Goal: Communication & Community: Answer question/provide support

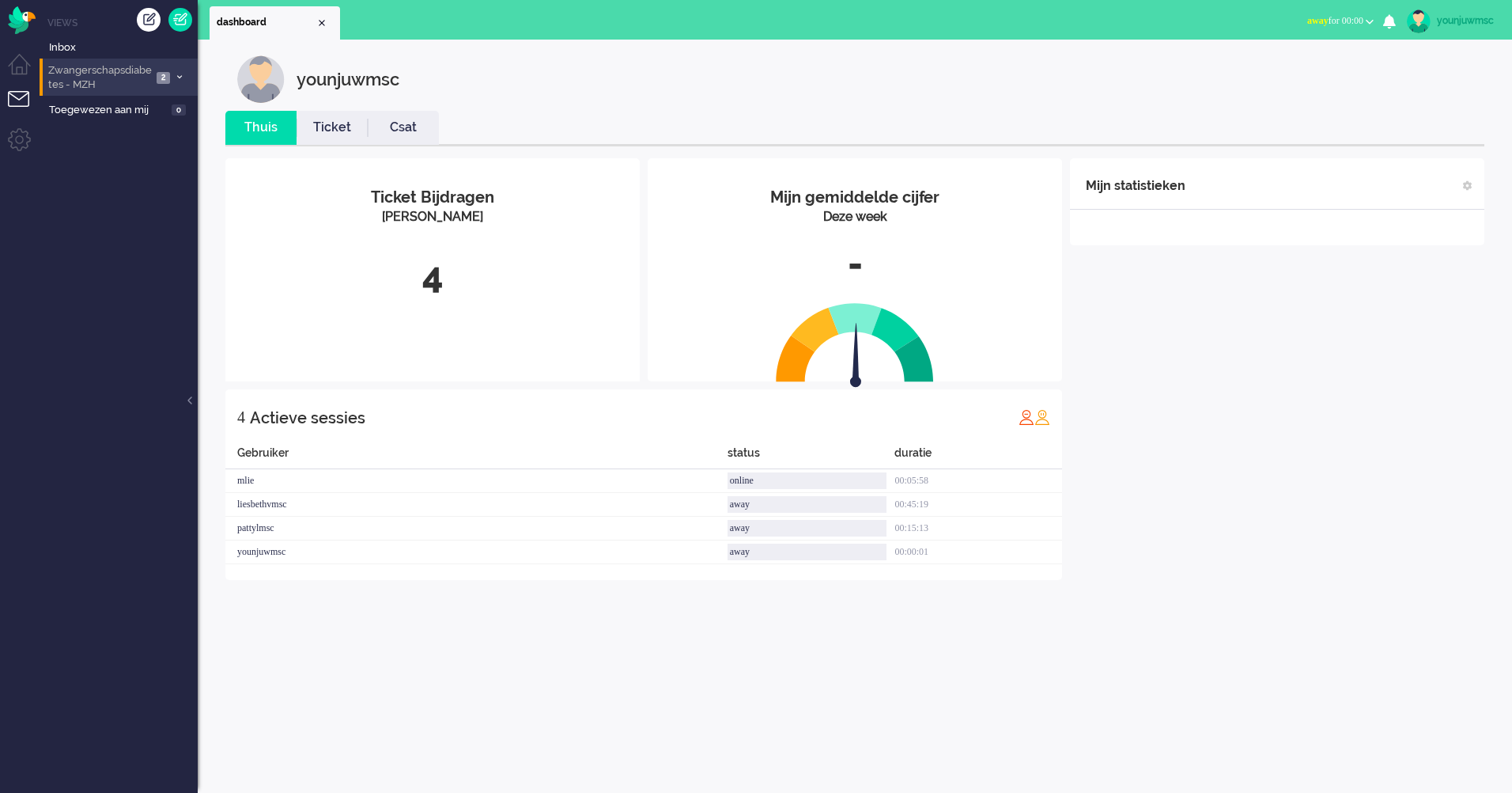
click at [119, 85] on span "Zwangerschapsdiabetes - MZH" at bounding box center [98, 78] width 106 height 29
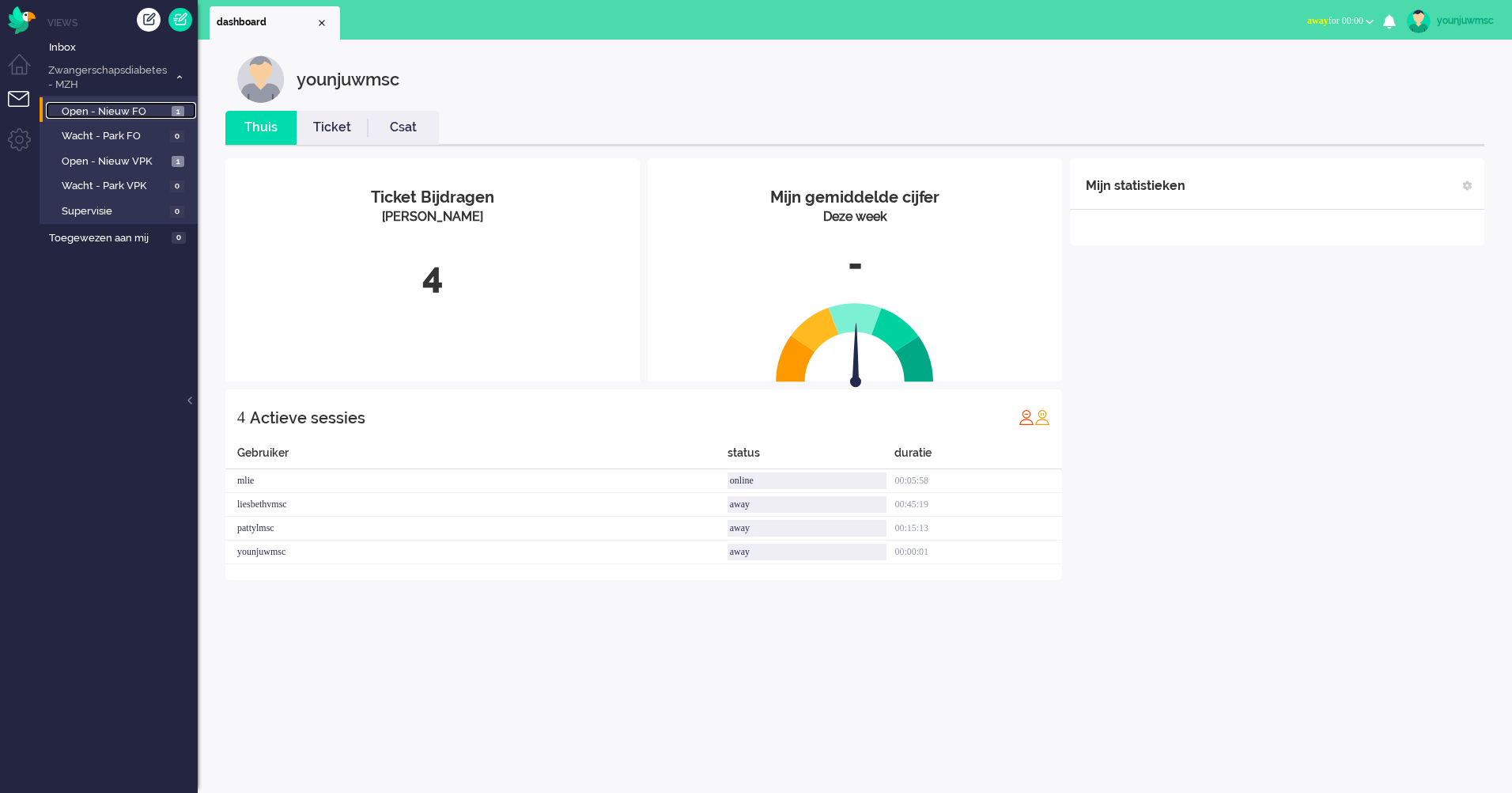
click at [133, 104] on span "Open - Nieuw FO" at bounding box center [114, 112] width 106 height 15
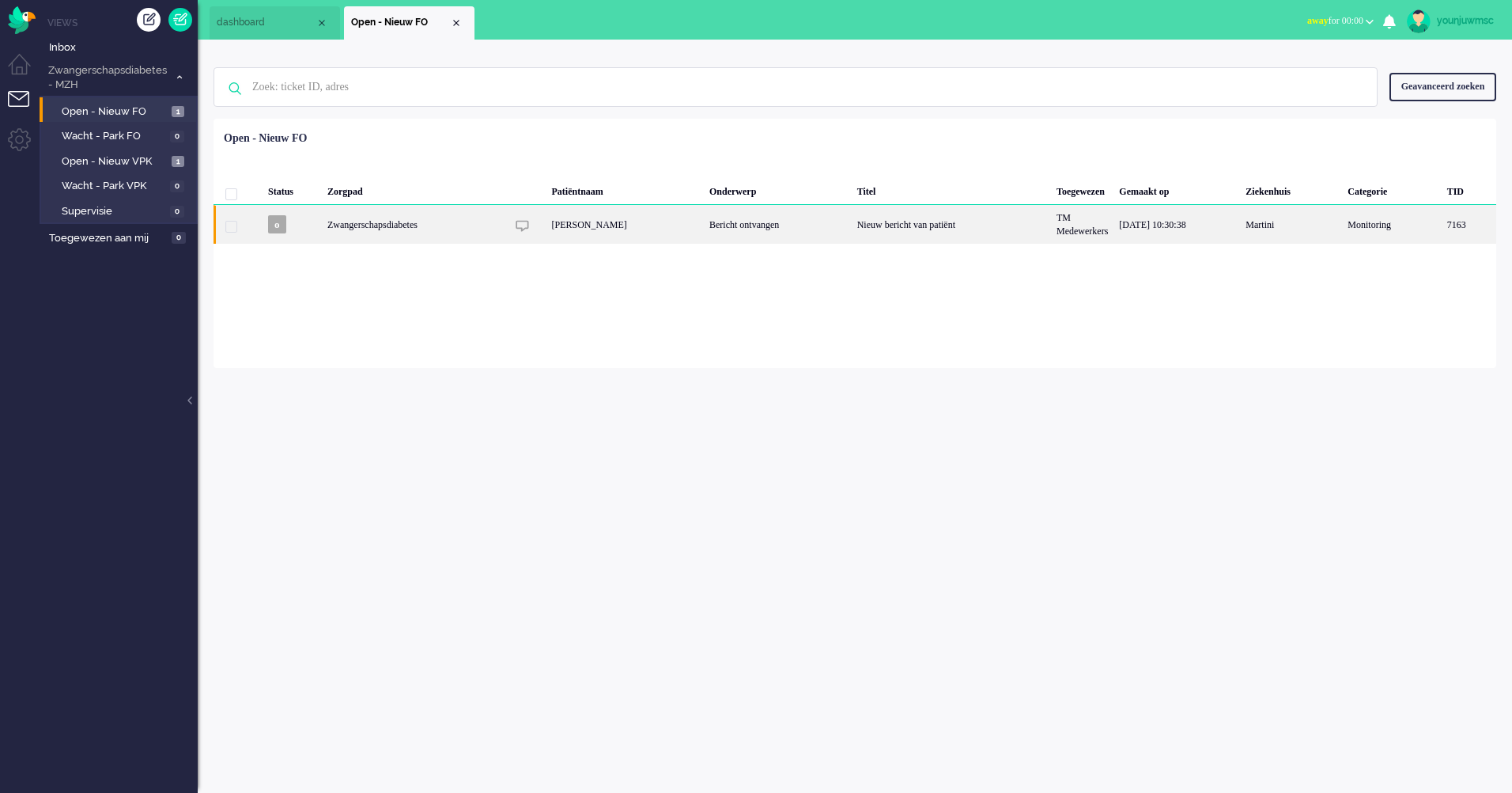
click at [858, 231] on div "Nieuw bericht van patiënt" at bounding box center [951, 223] width 199 height 38
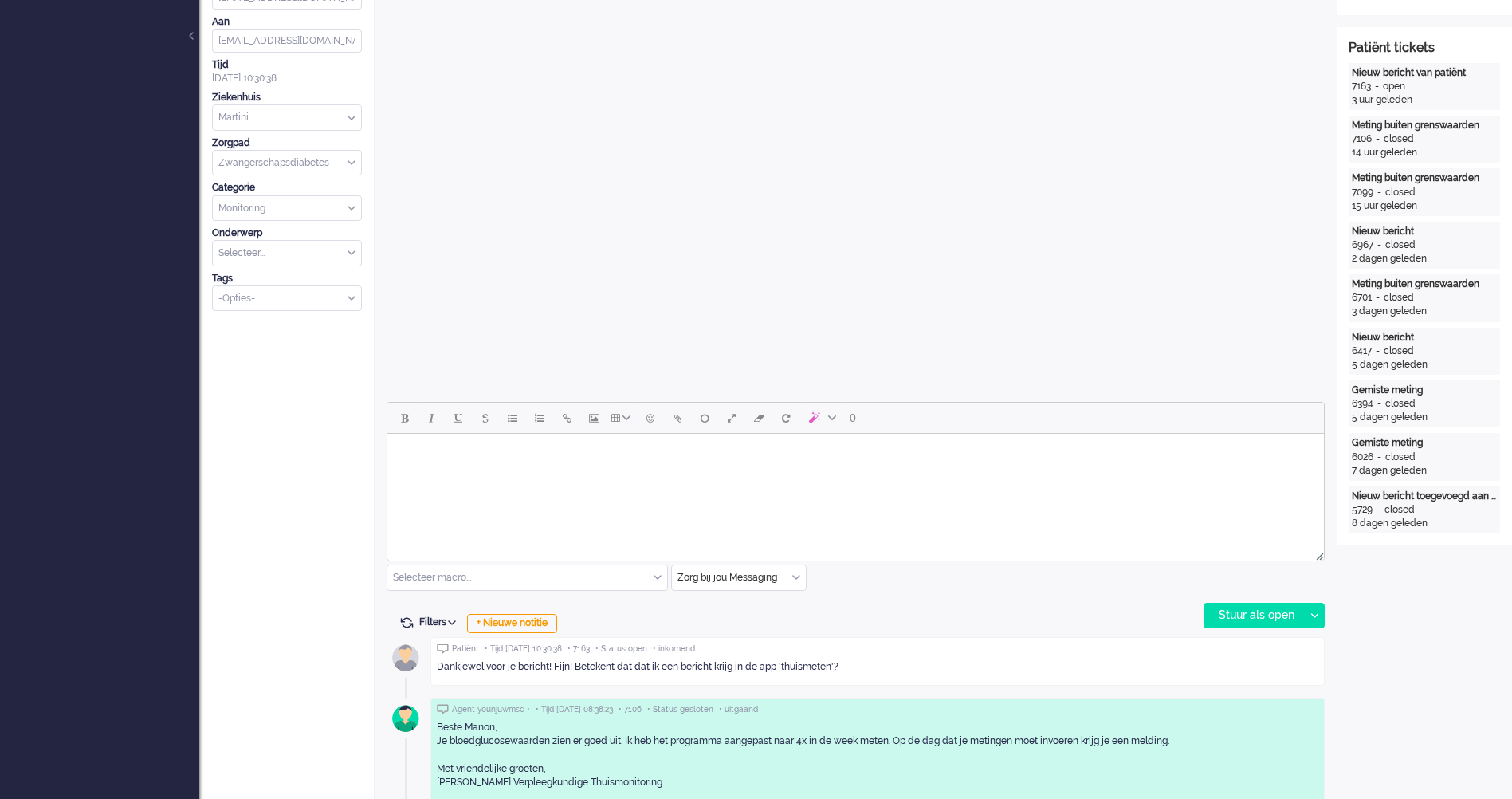
scroll to position [447, 0]
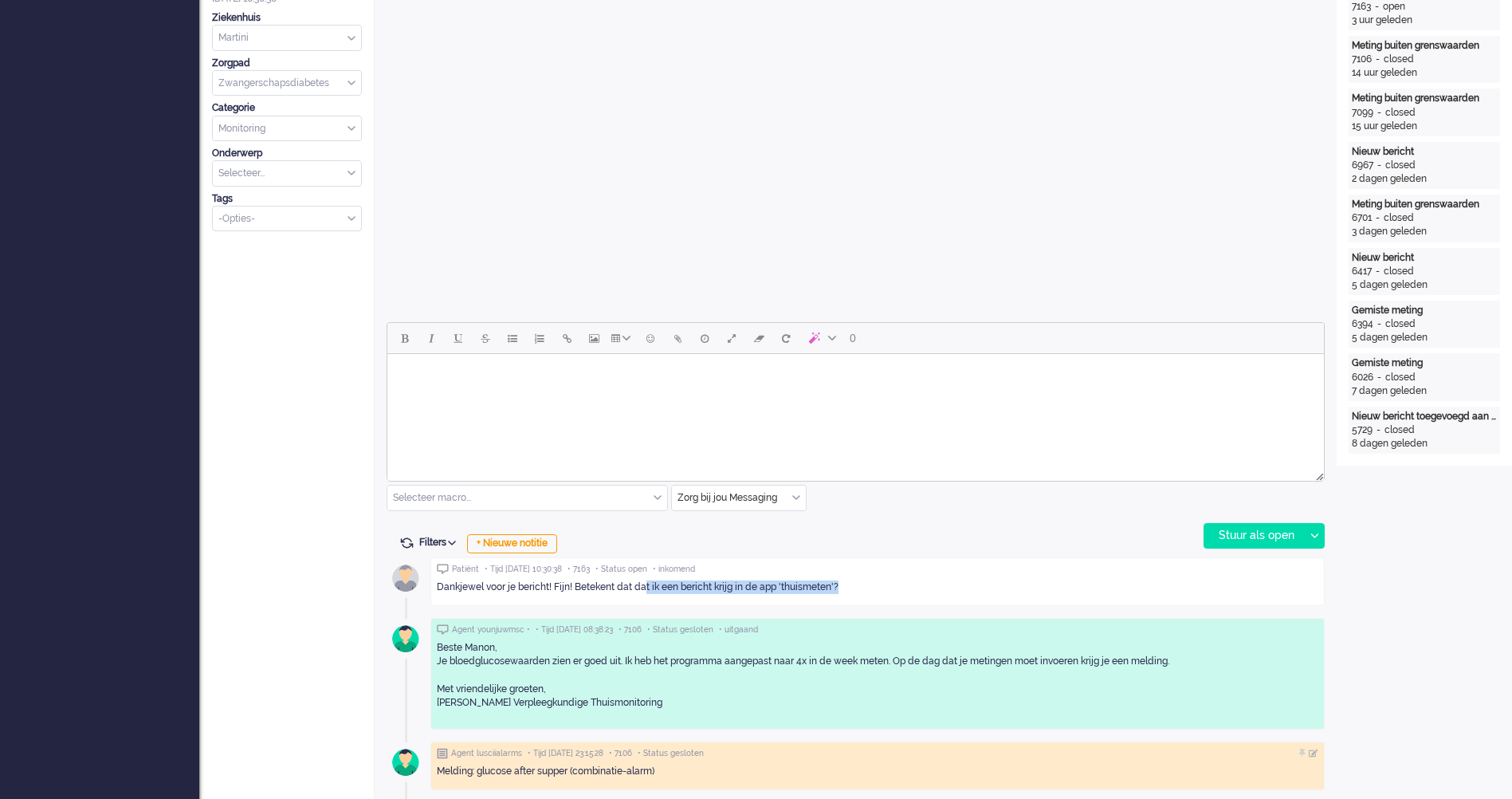
drag, startPoint x: 848, startPoint y: 585, endPoint x: 645, endPoint y: 579, distance: 203.1
click at [645, 580] on div "Dankjewel voor je bericht! Fijn! Betekent dat dat ik een bericht krijg in de ap…" at bounding box center [878, 587] width 881 height 13
click at [473, 395] on html at bounding box center [855, 373] width 936 height 40
click at [635, 395] on html at bounding box center [855, 373] width 936 height 40
click at [964, 581] on div "Dankjewel voor je bericht! Fijn! Betekent dat dat ik een bericht krijg in de ap…" at bounding box center [878, 587] width 881 height 13
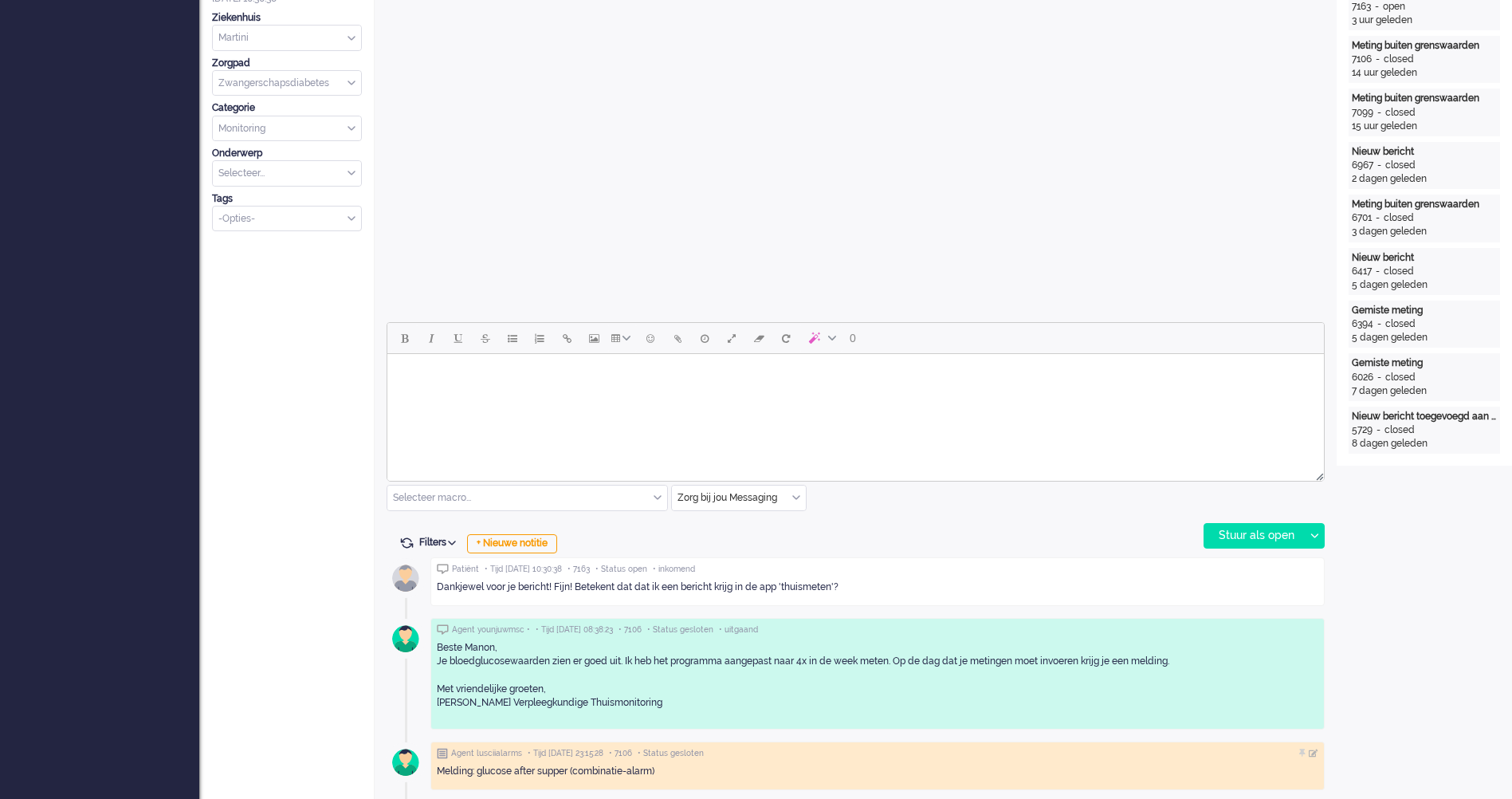
click at [632, 395] on html at bounding box center [855, 373] width 936 height 40
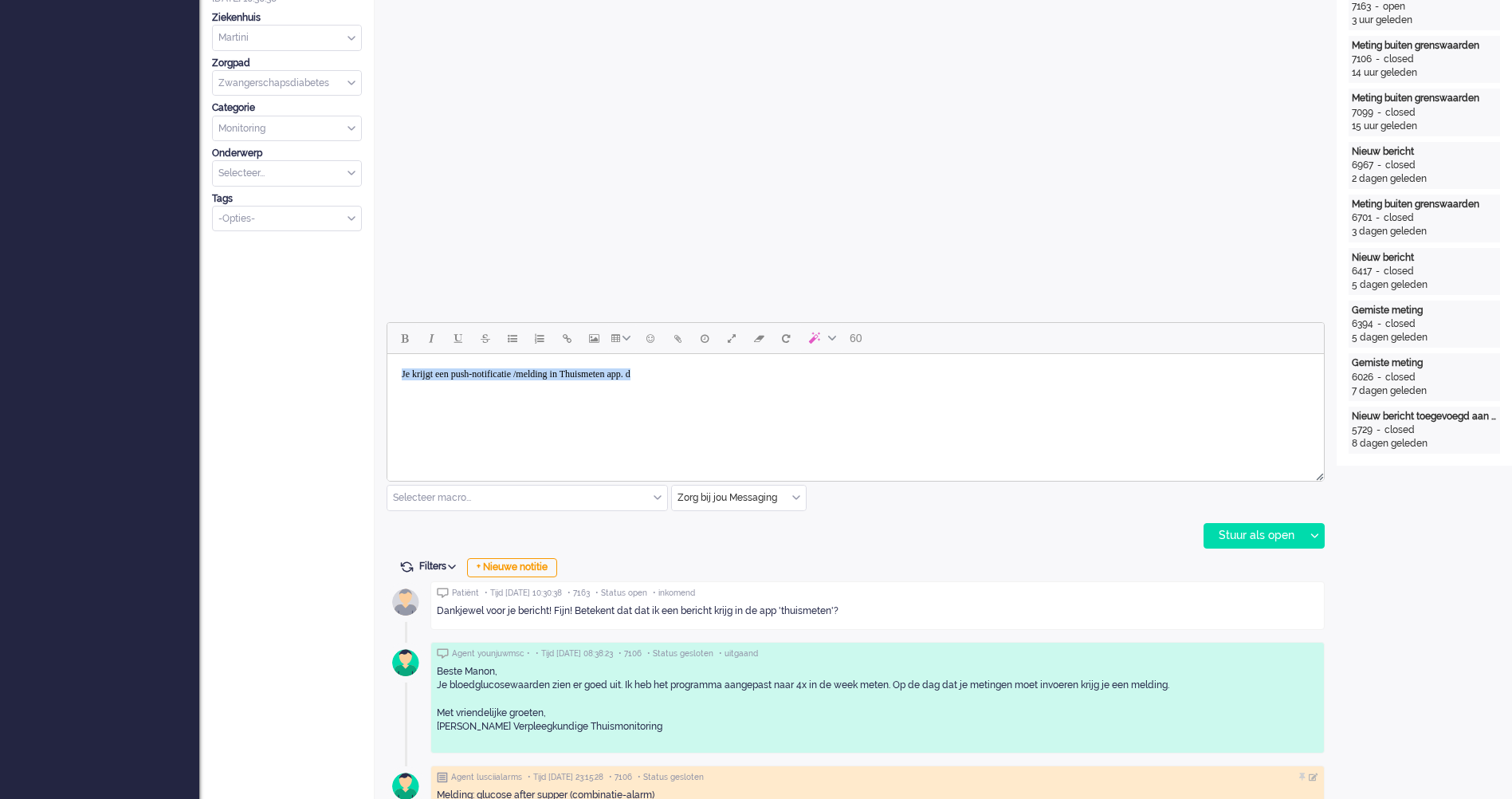
drag, startPoint x: 724, startPoint y: 364, endPoint x: 617, endPoint y: 702, distance: 354.5
click at [388, 354] on html "Je krijgt een push-notificatie /melding in Thuismeten app. d" at bounding box center [855, 373] width 936 height 40
copy body "Je krijgt een push-notificatie /melding in Thuismeten app. d"
click at [533, 395] on html "Je krijgt een push-notificatie /melding in Thuismeten app. d" at bounding box center [855, 373] width 936 height 40
drag, startPoint x: 727, startPoint y: 381, endPoint x: 301, endPoint y: 371, distance: 426.1
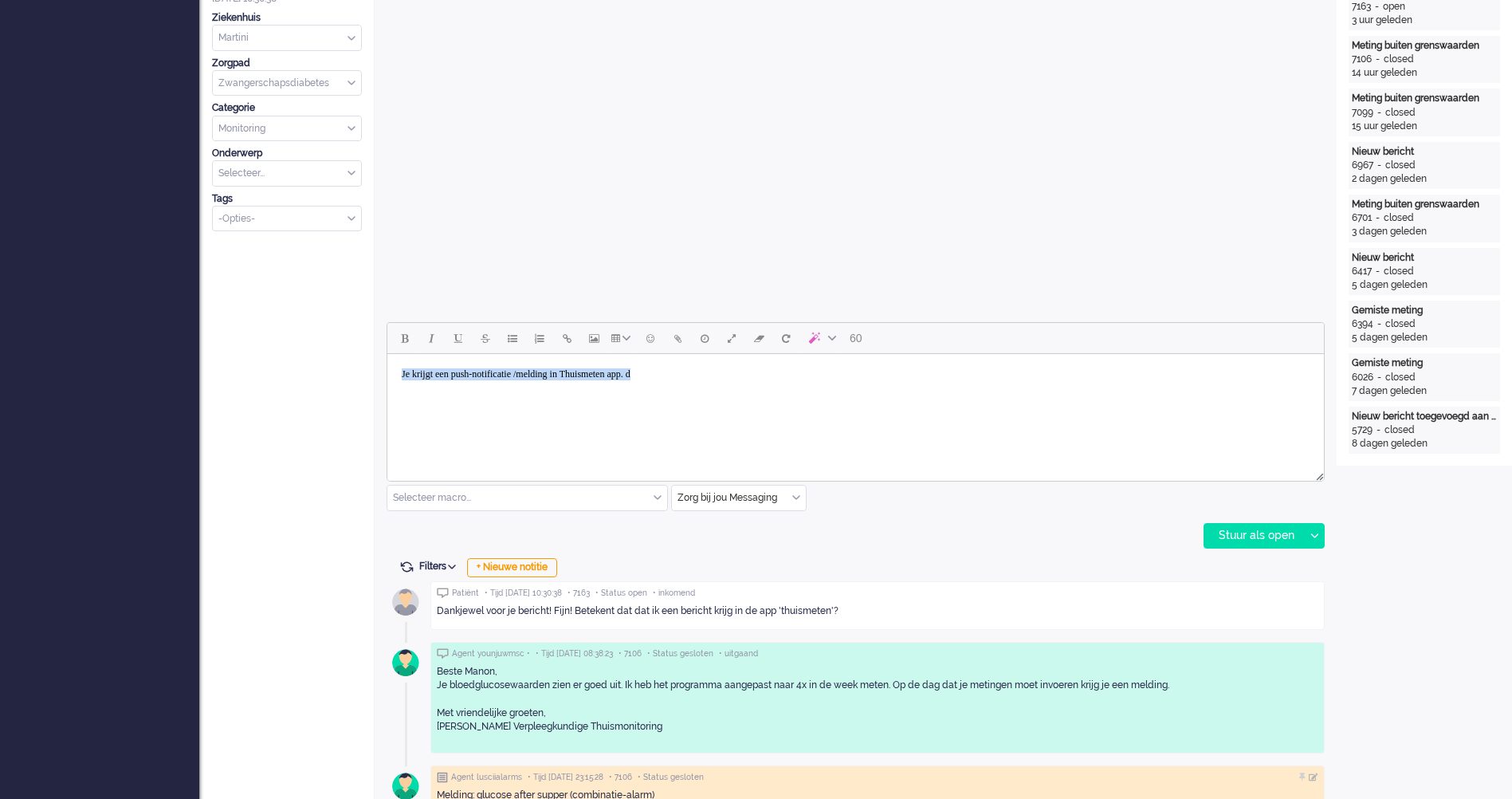
click at [388, 371] on html "Je krijgt een push-notificatie /melding in Thuismeten app. d" at bounding box center [855, 373] width 936 height 40
drag, startPoint x: 592, startPoint y: 719, endPoint x: 407, endPoint y: 714, distance: 185.1
copy p "Met vriendelijke groeten, Younju Westra-Jung Verpleegkundige Thuismonitoring"
click at [892, 395] on html "Je krijgt een melding in de app. Natuurlijk had de pushnotificatie van de app a…" at bounding box center [855, 373] width 936 height 40
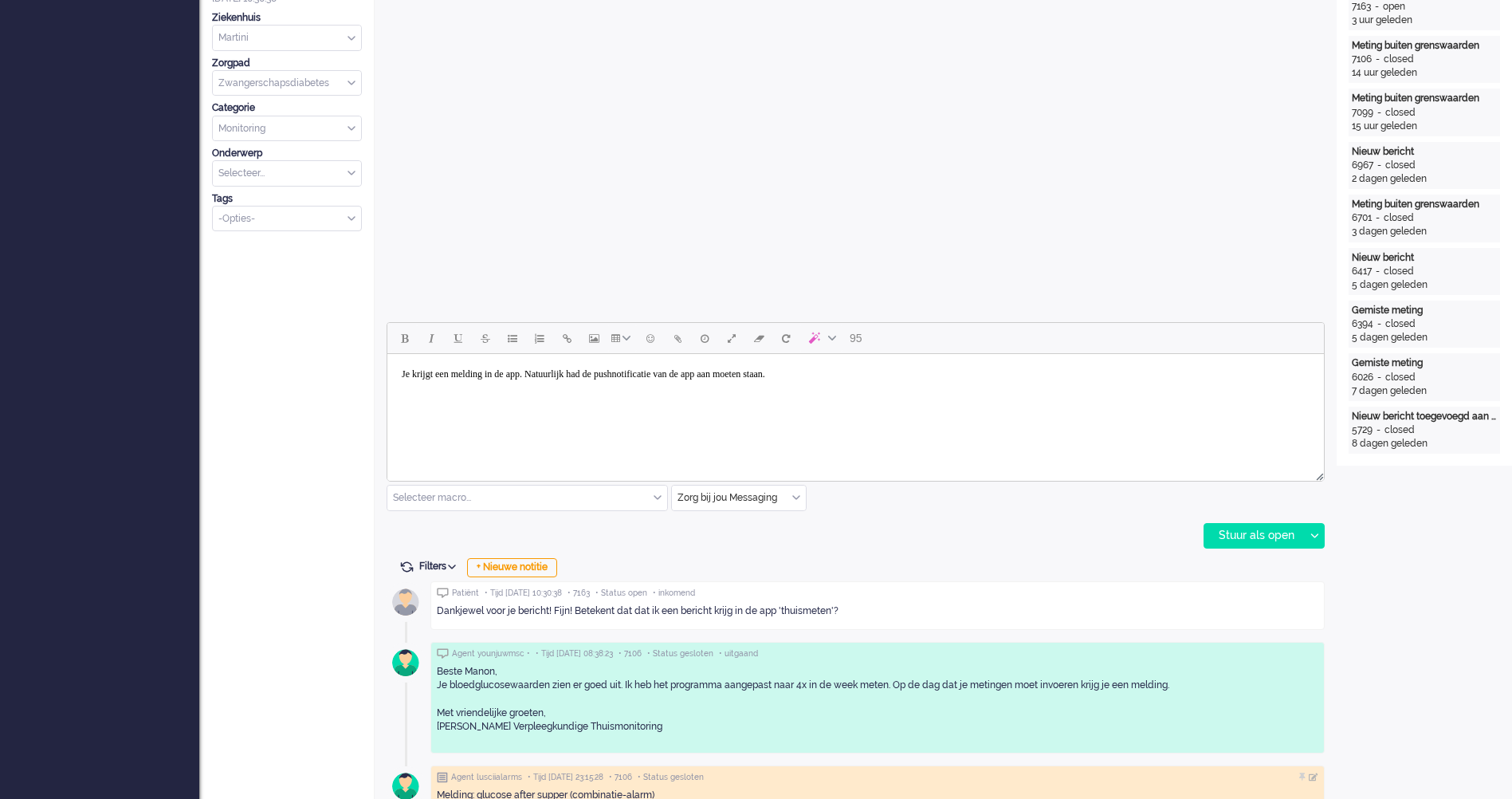
click at [896, 395] on html "Je krijgt een melding in de app. Natuurlijk had de pushnotificatie van de app a…" at bounding box center [855, 373] width 936 height 40
click at [898, 395] on html "Je krijgt een melding in de app. Natuurlijk had de pushnotificatie van de app a…" at bounding box center [855, 373] width 936 height 40
click at [521, 374] on body "Je krijgt een melding in de app. Natuurlijk had de pushnotificatie van de app a…" at bounding box center [855, 387] width 924 height 52
click at [532, 376] on body "Je krijgt een melding in de app. Natuurlijk had de pushnotificatie van de app a…" at bounding box center [855, 387] width 924 height 52
click at [771, 418] on html "Je krijgt een melding in de Thuismeten app. Natuurlijk had de pushnotificatie v…" at bounding box center [855, 386] width 936 height 65
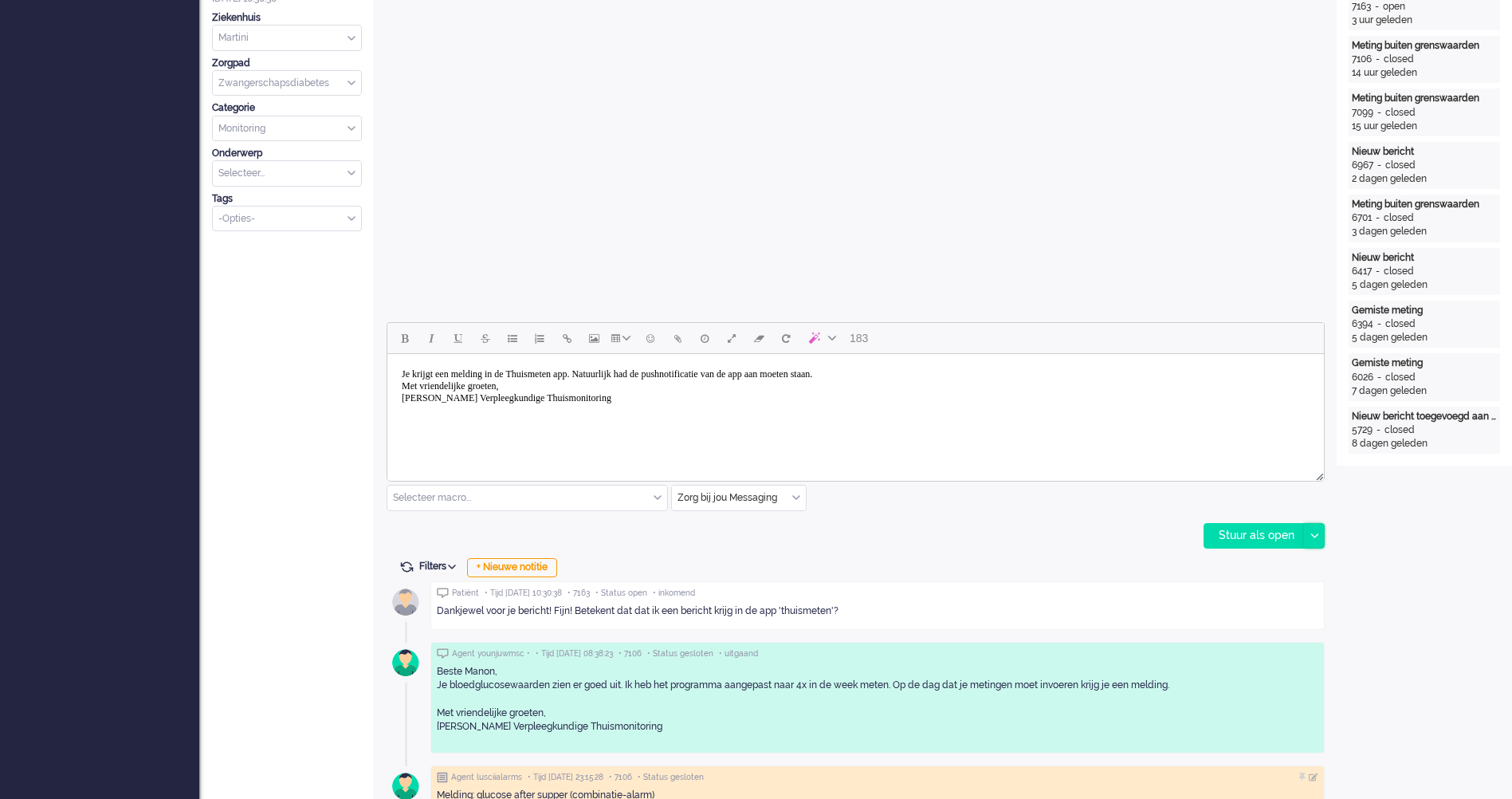
click at [1319, 535] on div at bounding box center [1314, 535] width 20 height 24
click at [1305, 609] on div "Stuur als opgelost" at bounding box center [1271, 607] width 131 height 16
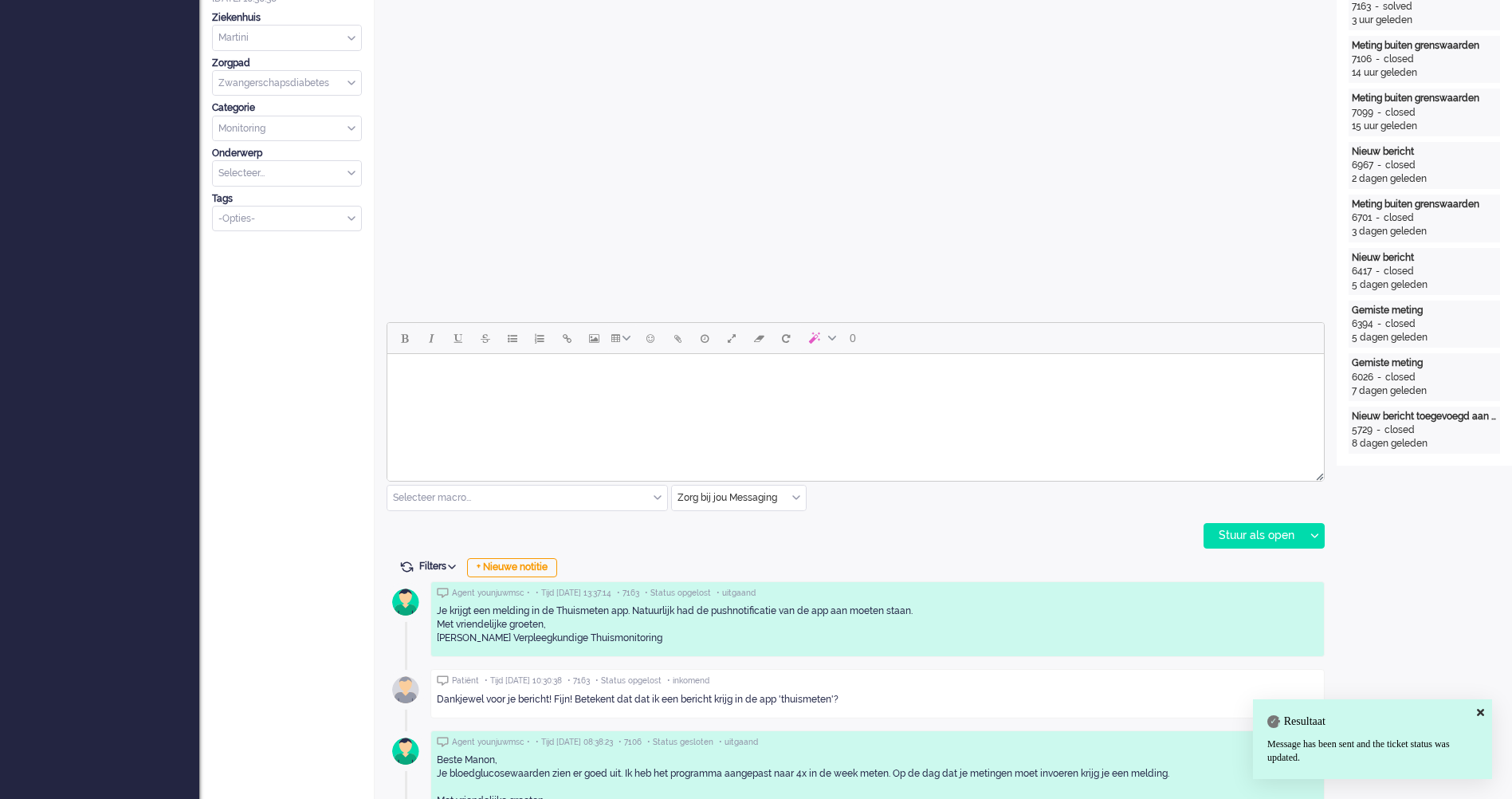
click at [993, 535] on div "0 Selecteer macro... Bericht: Activiteit Bericht: Activiteit aanpassen Bericht:…" at bounding box center [855, 435] width 938 height 227
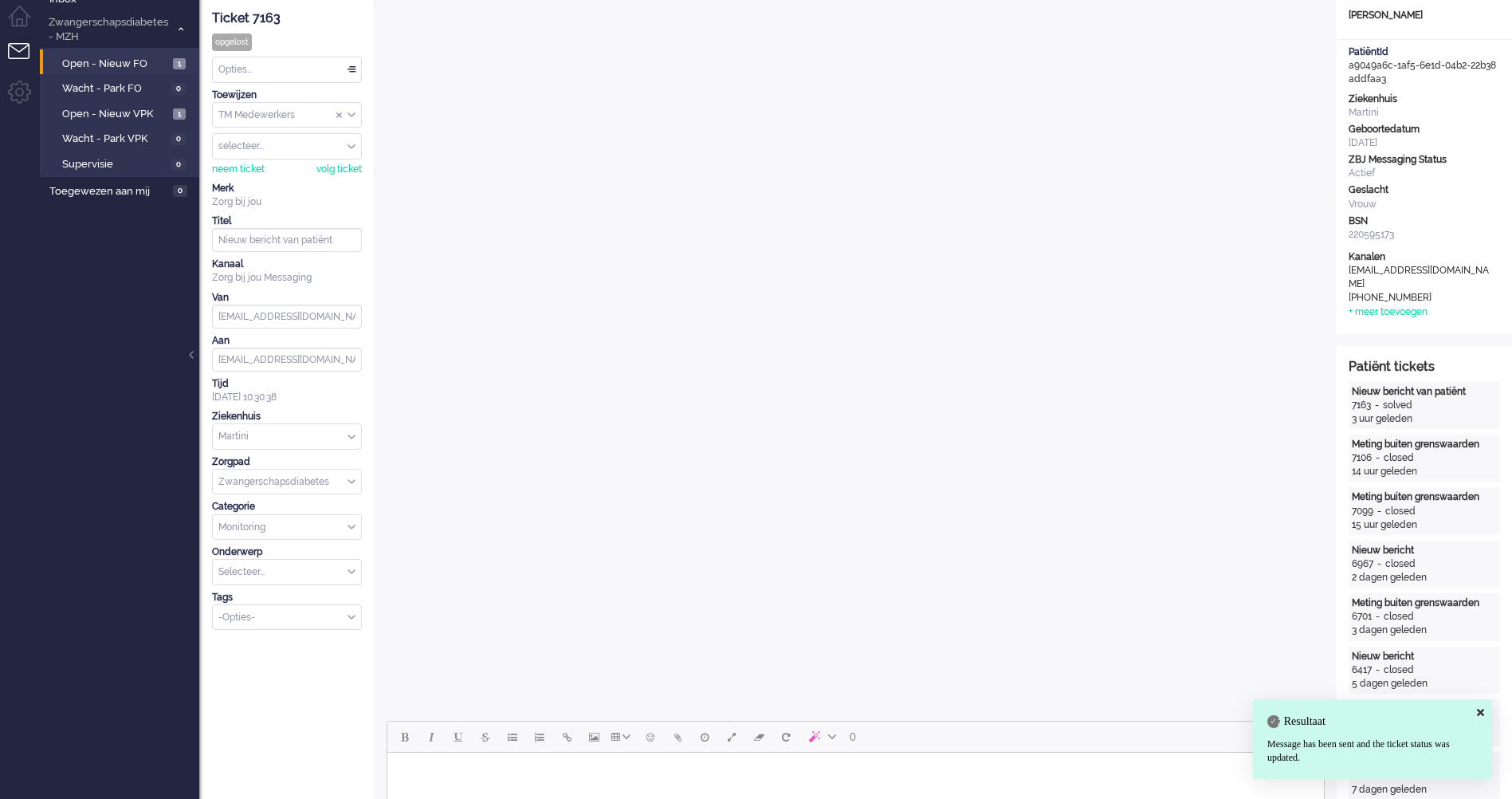
scroll to position [0, 0]
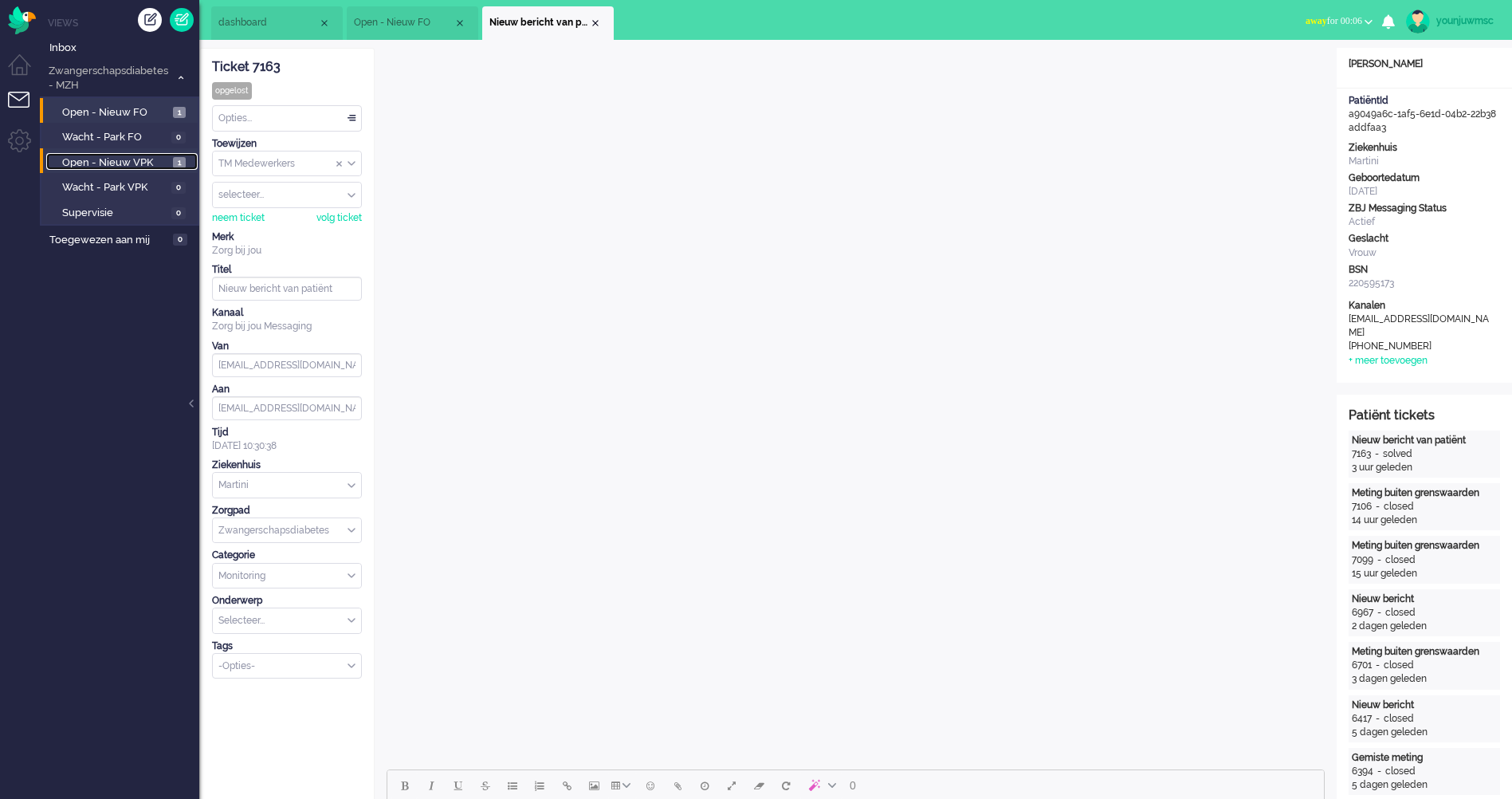
click at [80, 166] on span "Open - Nieuw VPK" at bounding box center [115, 163] width 107 height 15
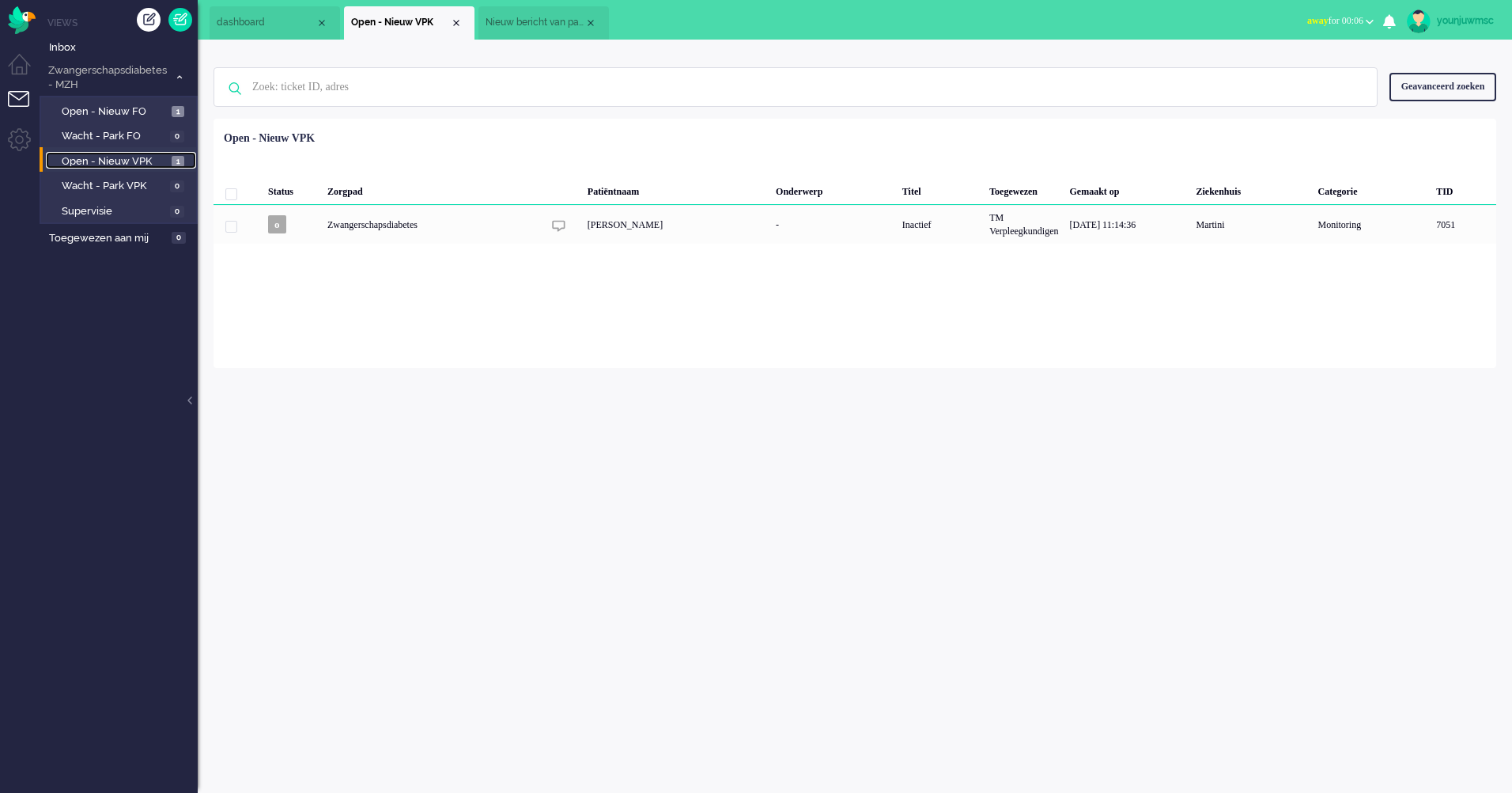
click at [95, 164] on span "Open - Nieuw VPK" at bounding box center [114, 162] width 106 height 15
click at [110, 113] on span "Open - Nieuw FO" at bounding box center [114, 112] width 106 height 15
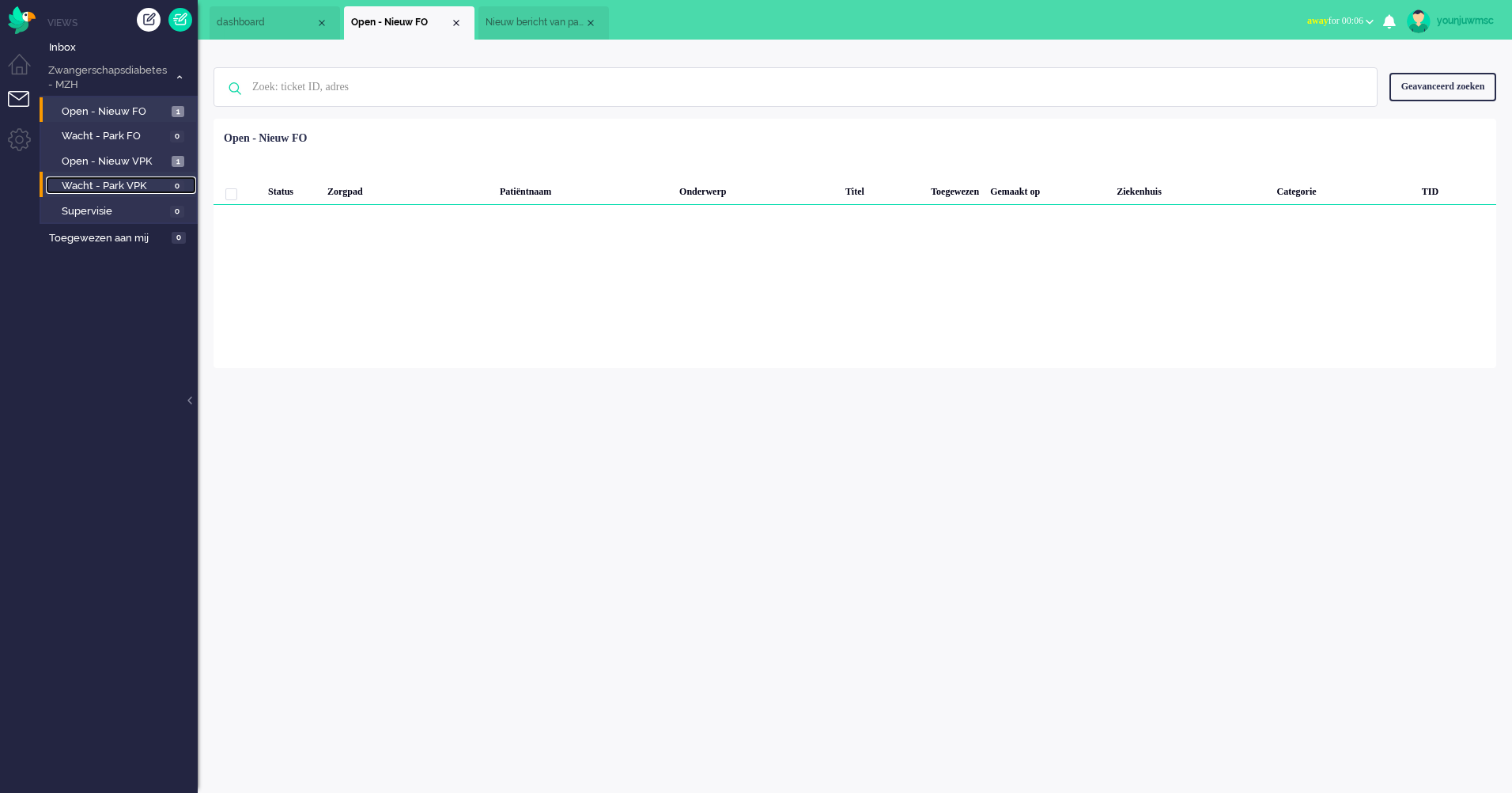
click at [101, 192] on span "Wacht - Park VPK" at bounding box center [113, 186] width 104 height 15
click at [112, 164] on span "Open - Nieuw VPK" at bounding box center [114, 162] width 106 height 15
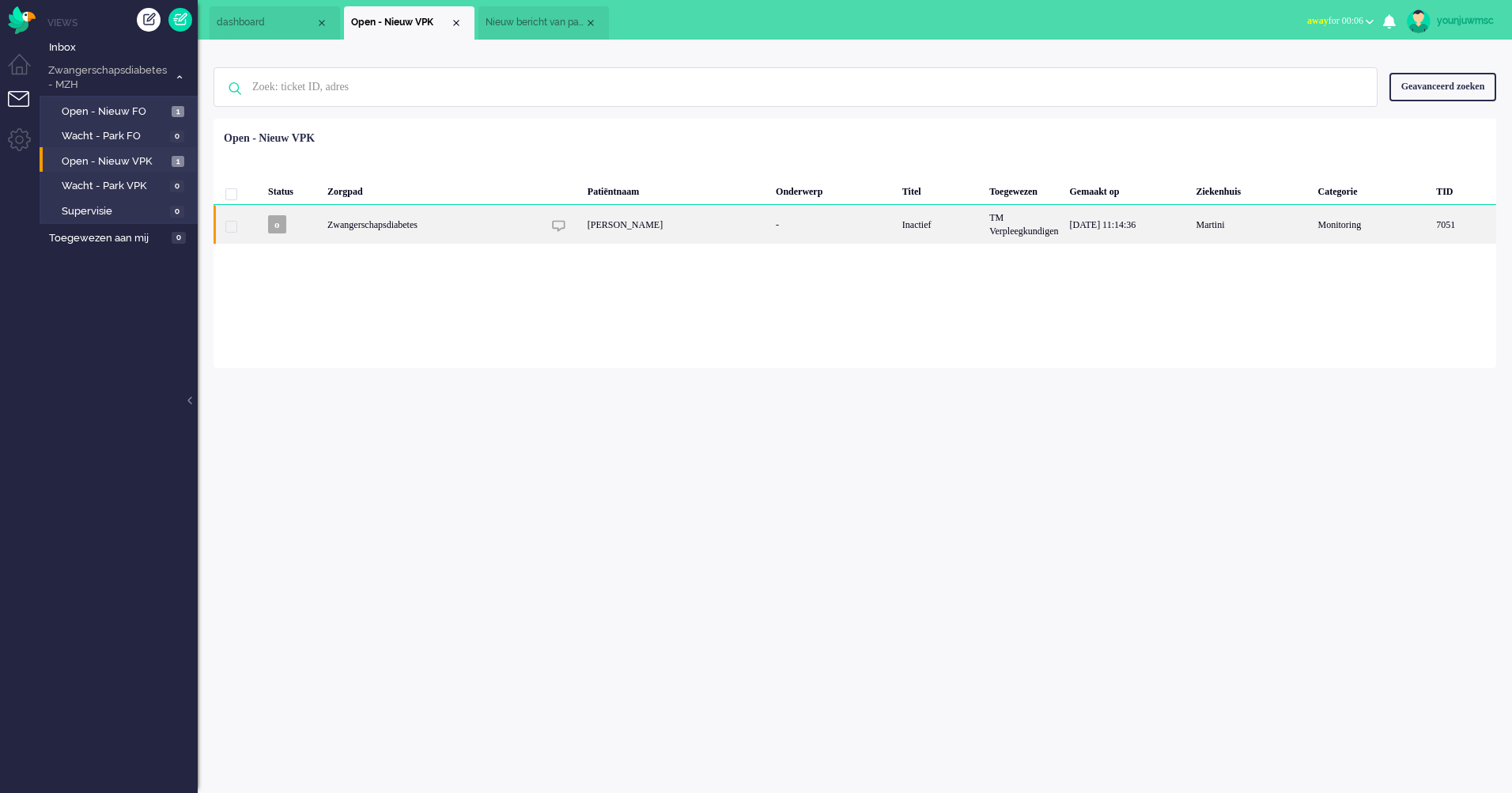
click at [645, 237] on div "Ida Bouwina Wolthuis" at bounding box center [676, 223] width 188 height 38
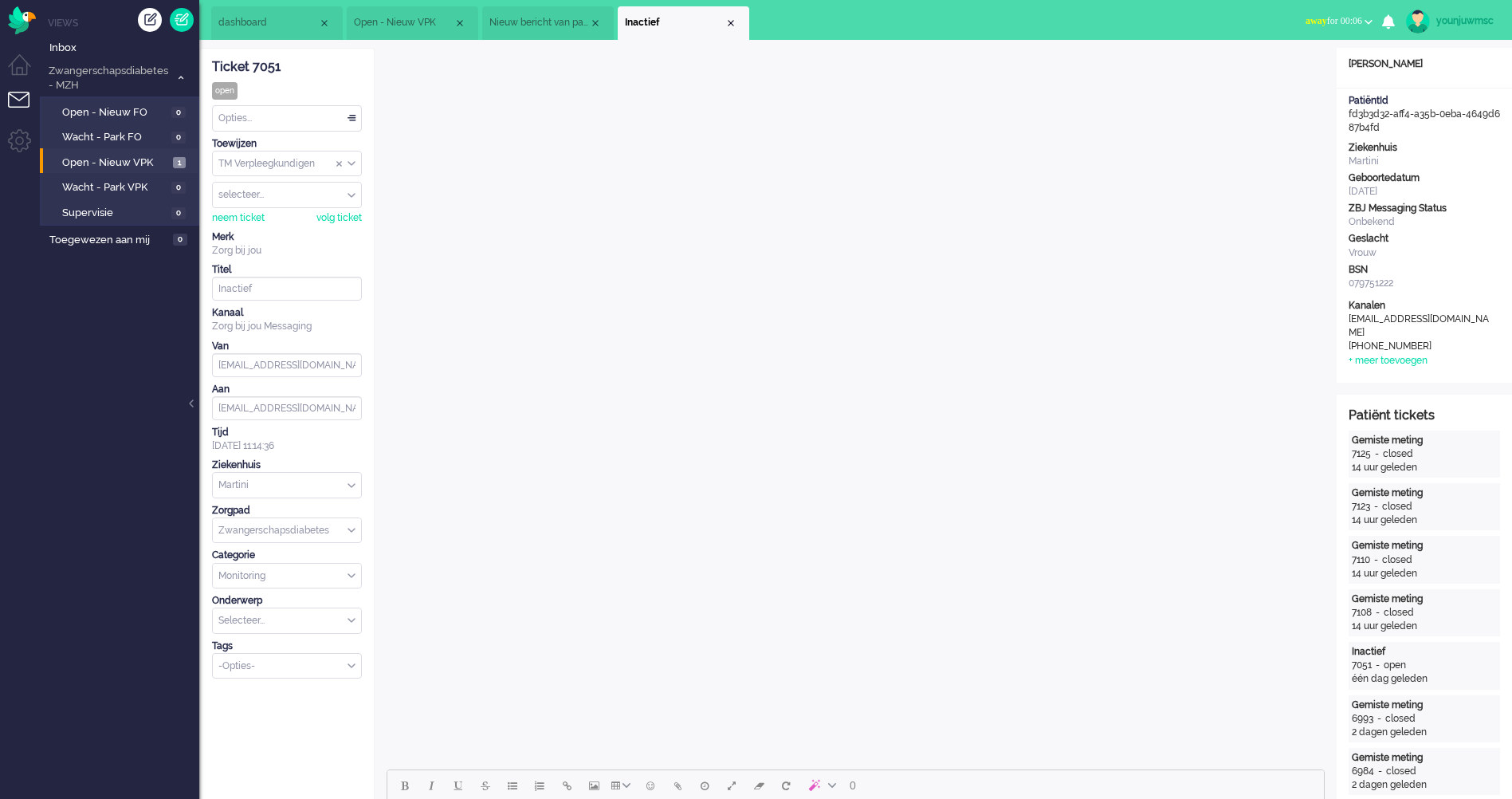
click at [738, 22] on li "Inactief" at bounding box center [684, 22] width 131 height 33
click at [940, 22] on ul "dashboard Open - Nieuw VPK Nieuw bericht van patiënt Inactief" at bounding box center [700, 20] width 978 height 40
click at [729, 27] on div "Close tab" at bounding box center [730, 23] width 13 height 13
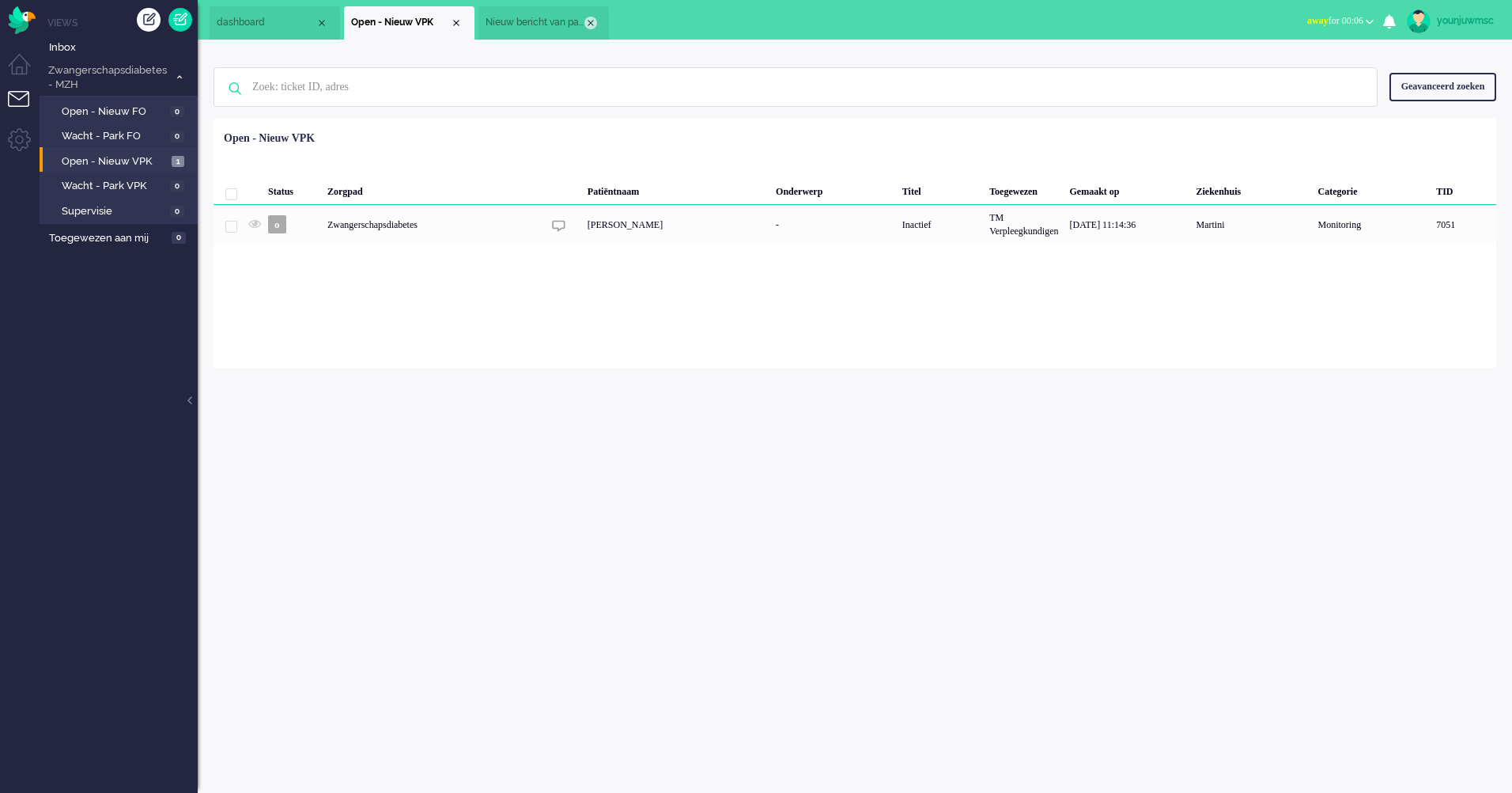
click at [586, 19] on div "Close tab" at bounding box center [591, 23] width 12 height 13
click at [461, 24] on div "Close tab" at bounding box center [456, 23] width 12 height 13
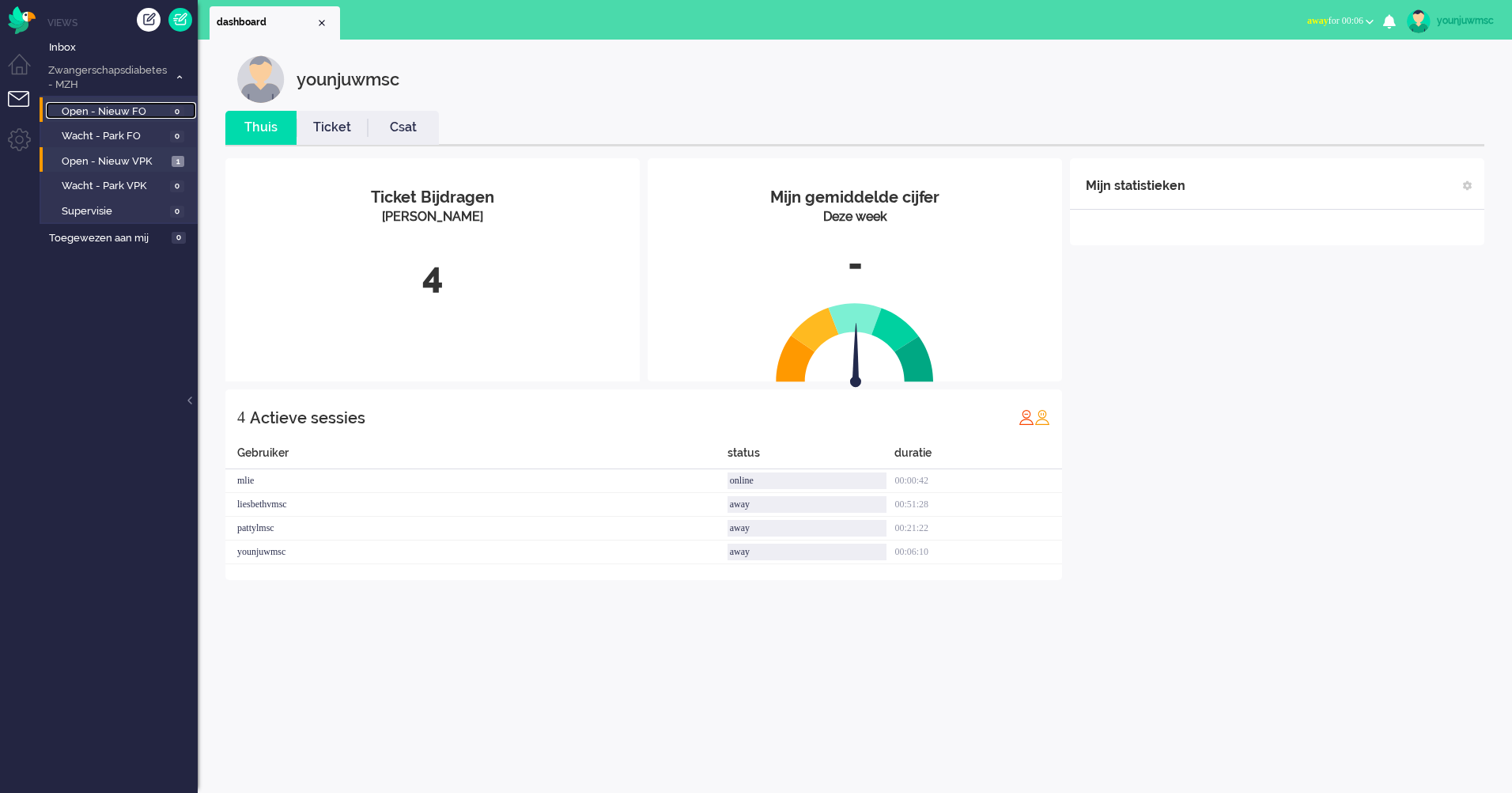
click at [111, 113] on span "Open - Nieuw FO" at bounding box center [113, 112] width 104 height 15
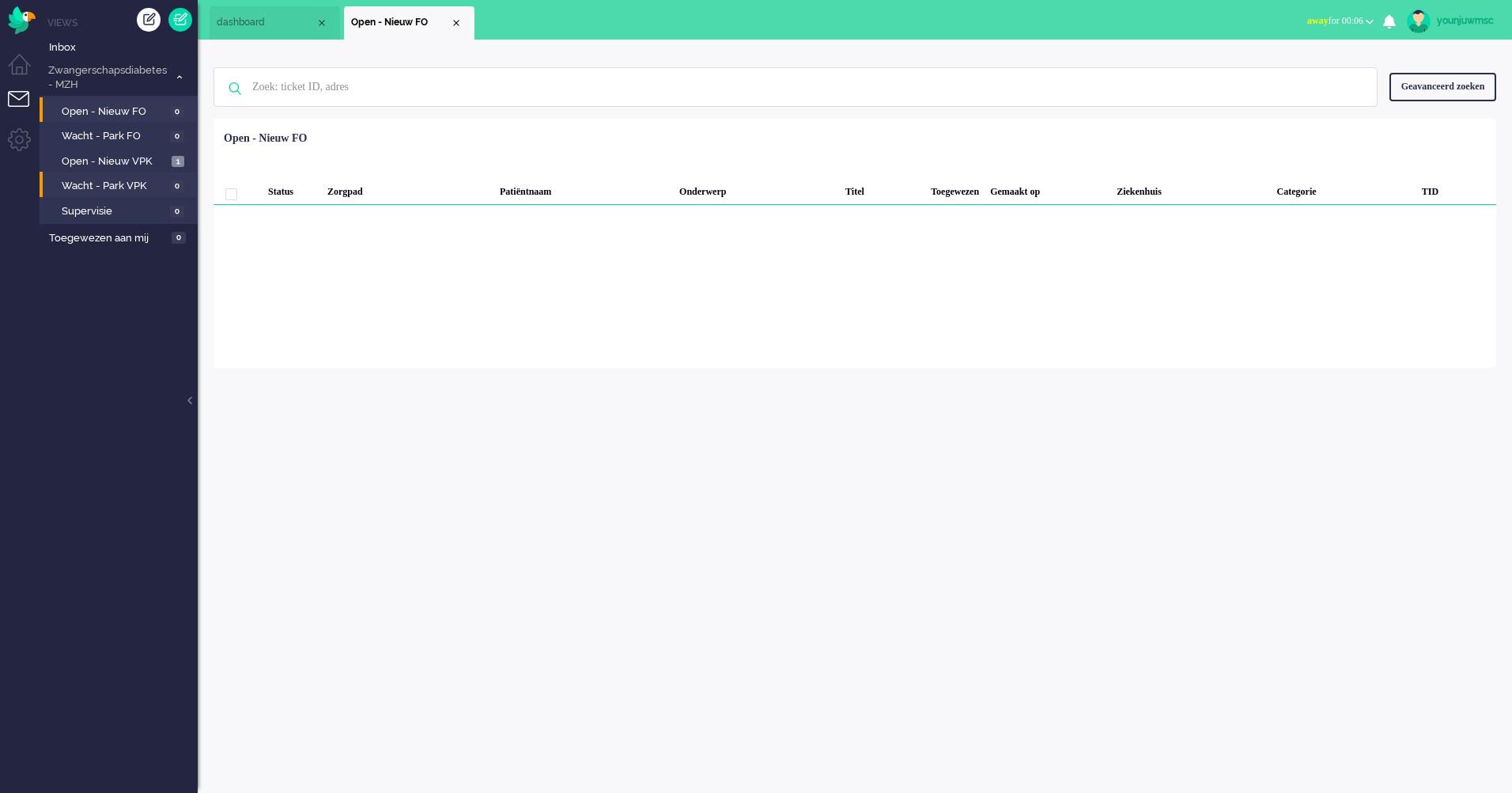
click at [104, 171] on li "Wacht - Park VPK 0" at bounding box center [117, 184] width 156 height 25
click at [110, 154] on span "Open - Nieuw VPK" at bounding box center [114, 162] width 106 height 15
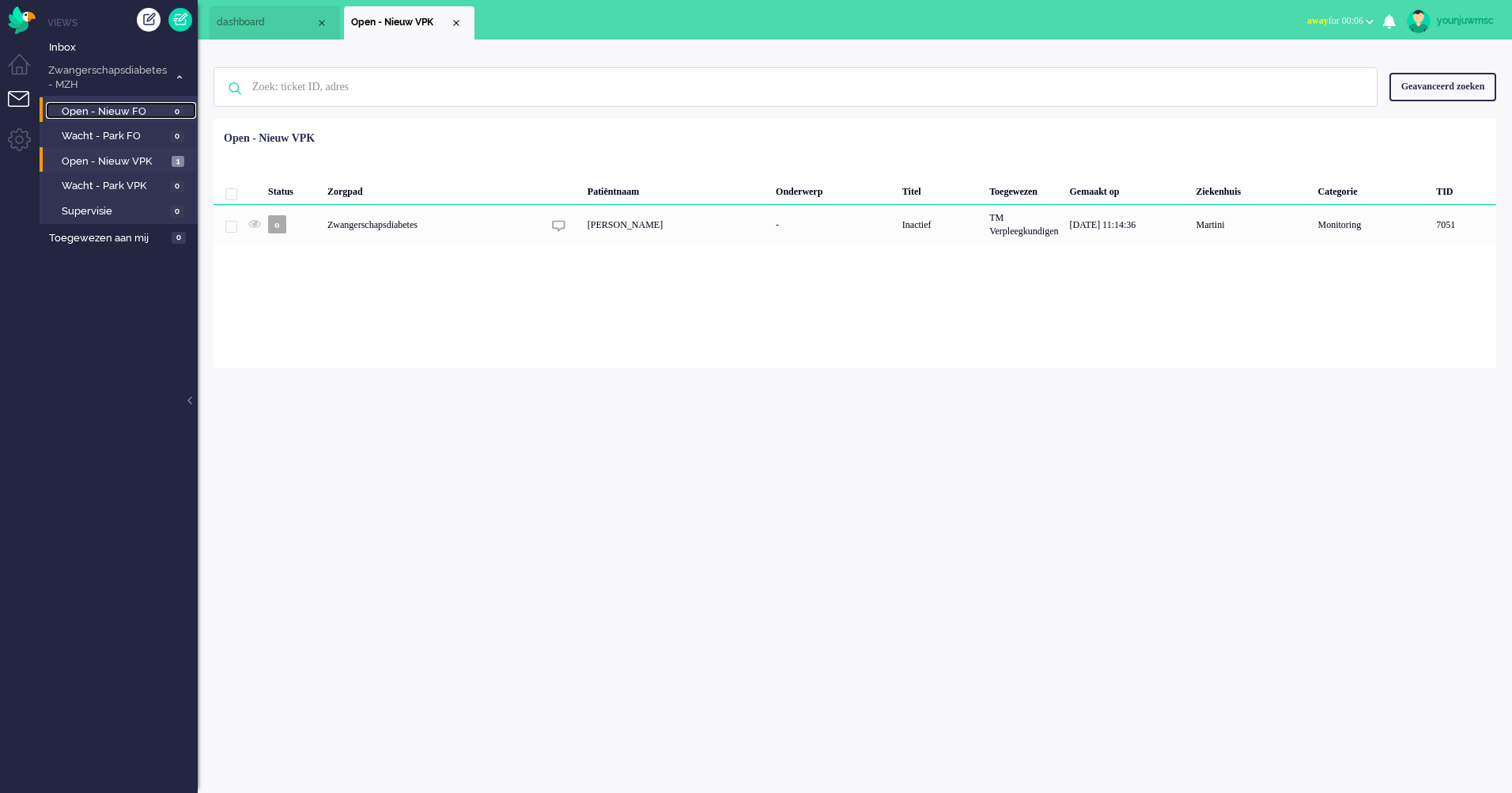
click at [121, 114] on span "Open - Nieuw FO" at bounding box center [113, 112] width 104 height 15
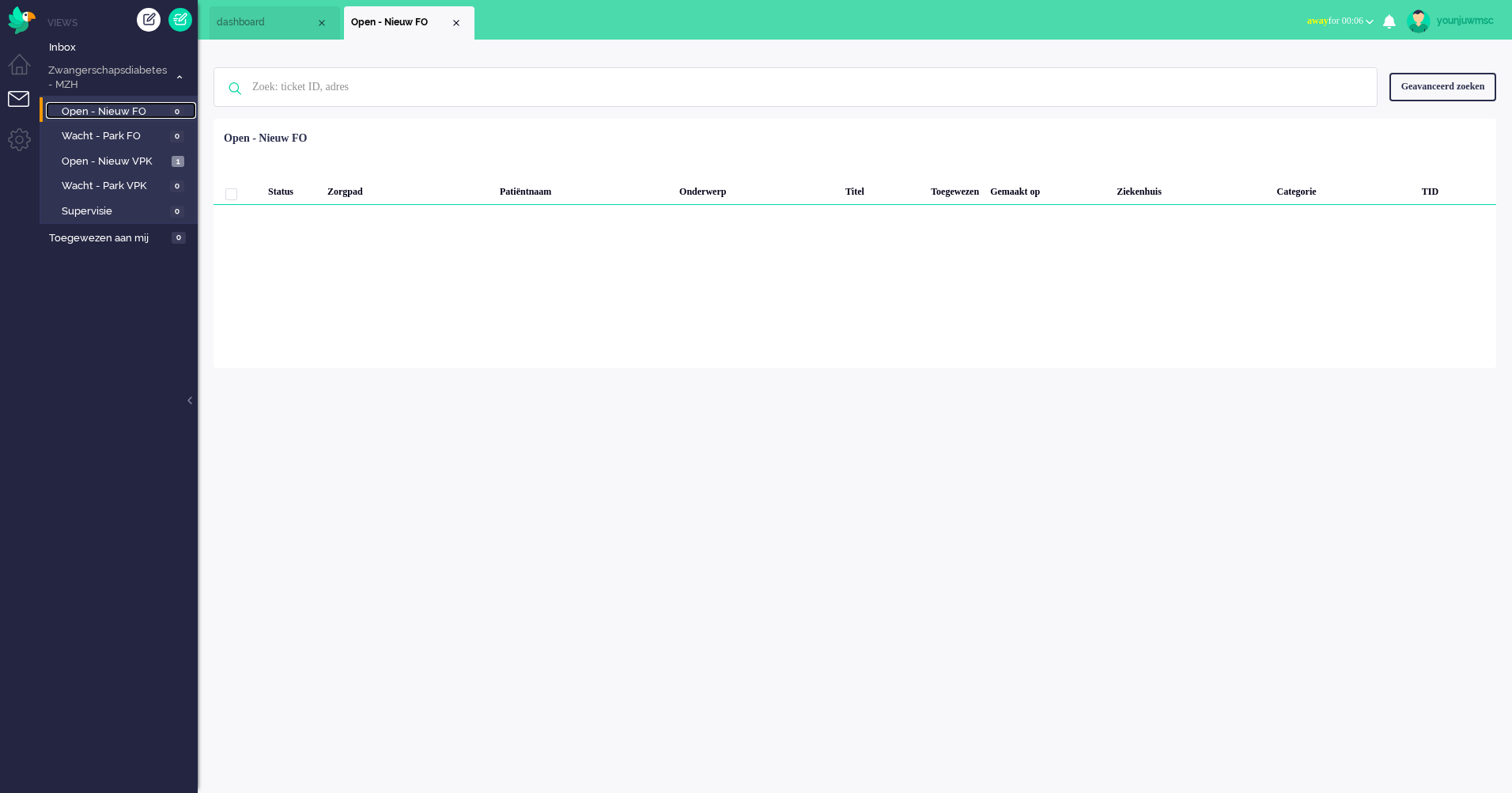
click at [140, 113] on span "Open - Nieuw FO" at bounding box center [113, 112] width 104 height 15
